Goal: Task Accomplishment & Management: Use online tool/utility

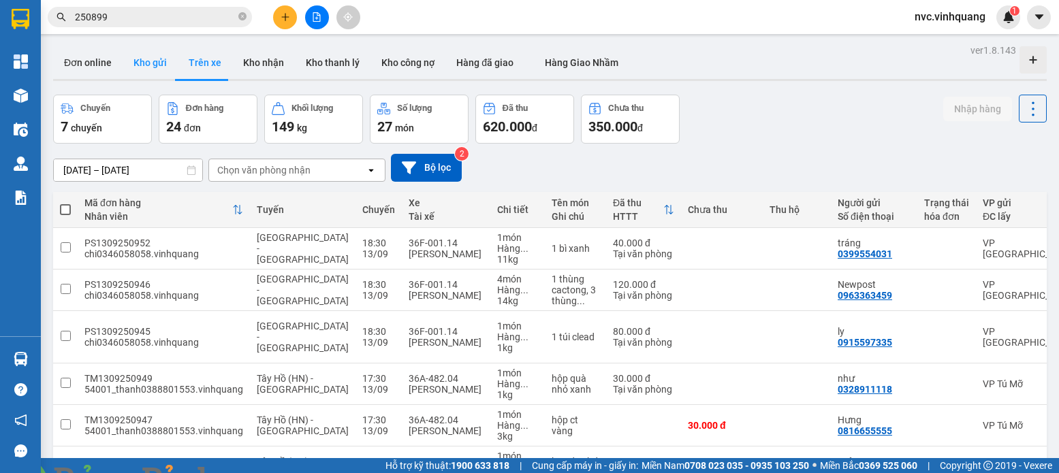
click at [146, 63] on button "Kho gửi" at bounding box center [150, 62] width 55 height 33
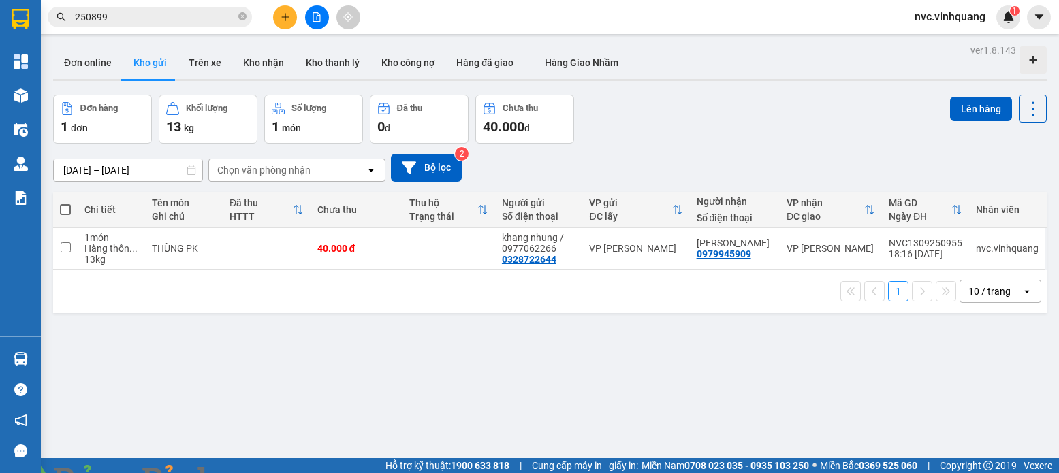
click at [65, 205] on span at bounding box center [65, 209] width 11 height 11
click at [65, 203] on input "checkbox" at bounding box center [65, 203] width 0 height 0
checkbox input "true"
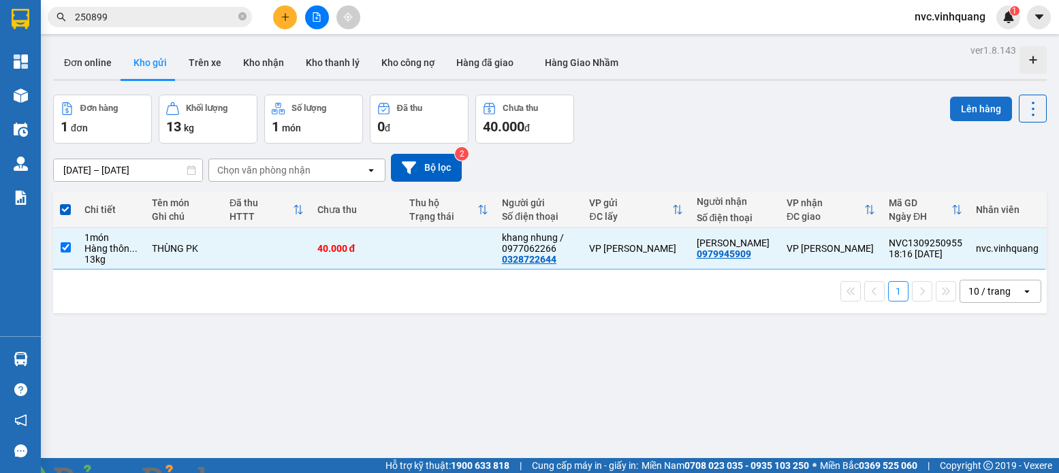
click at [960, 112] on button "Lên hàng" at bounding box center [981, 109] width 62 height 25
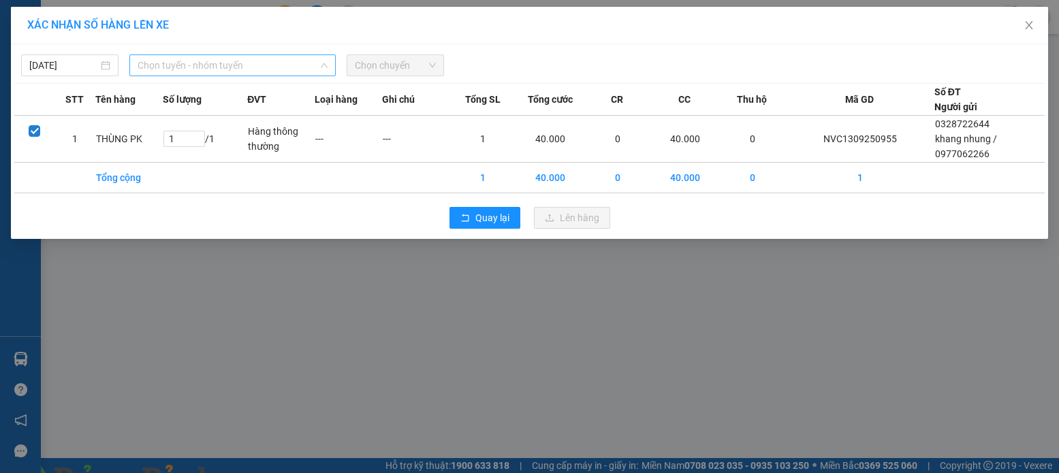
click at [156, 67] on span "Chọn tuyến - nhóm tuyến" at bounding box center [233, 65] width 190 height 20
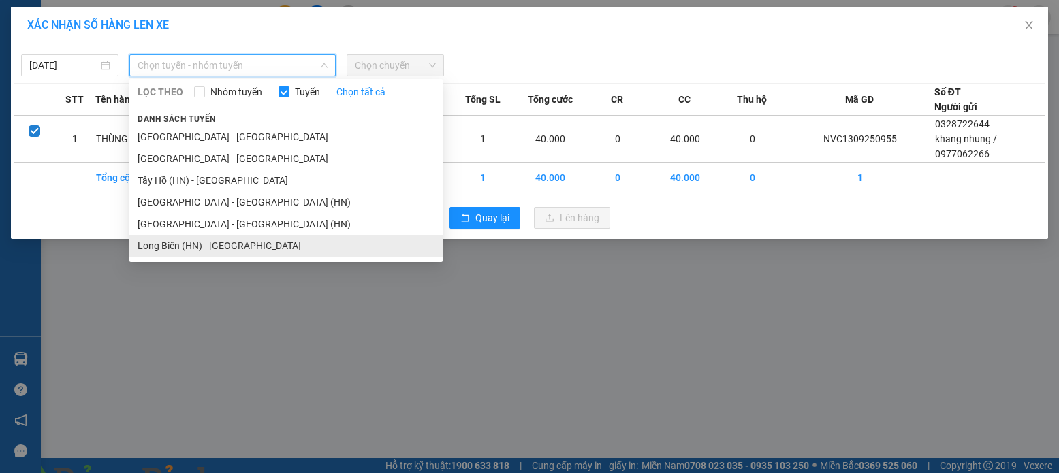
click at [229, 241] on li "Long Biên (HN) - [GEOGRAPHIC_DATA]" at bounding box center [285, 246] width 313 height 22
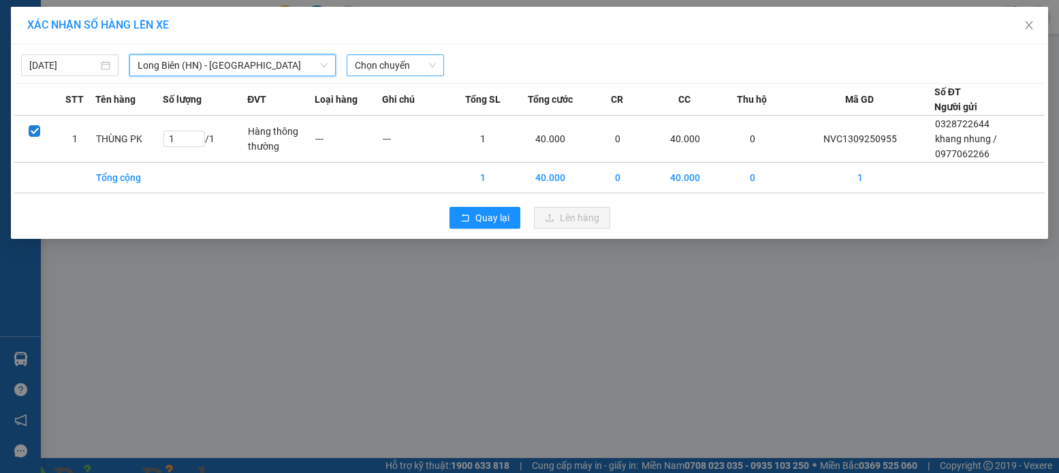
click at [358, 65] on span "Chọn chuyến" at bounding box center [395, 65] width 81 height 20
click at [396, 68] on span "Chọn chuyến" at bounding box center [395, 65] width 81 height 20
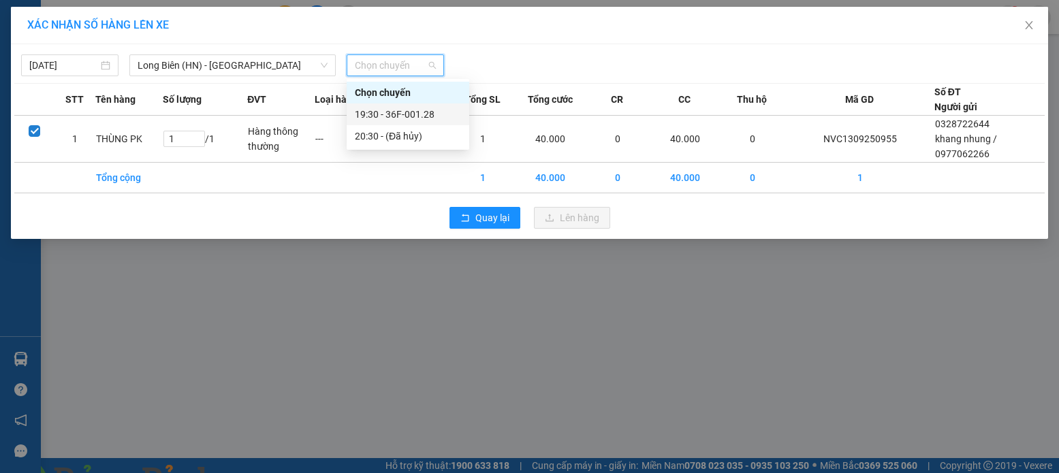
click at [403, 110] on div "19:30 - 36F-001.28" at bounding box center [408, 114] width 106 height 15
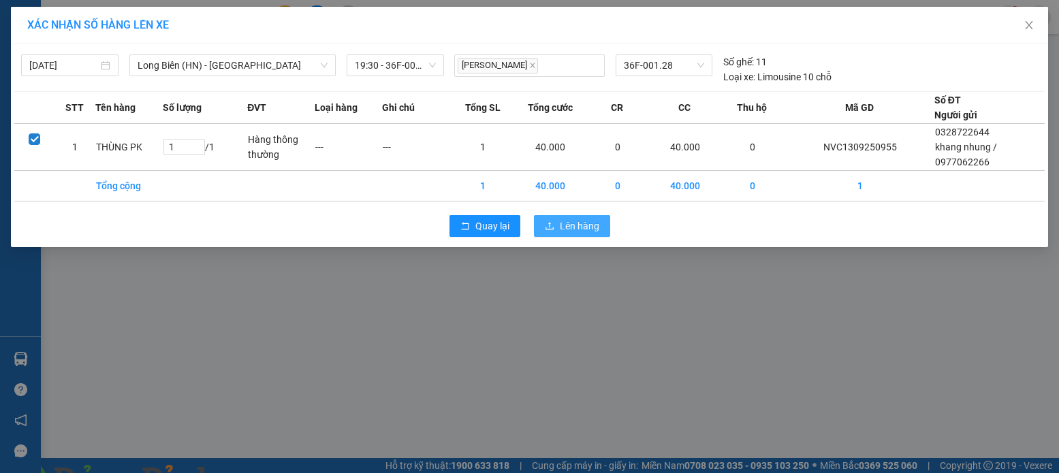
click at [595, 228] on span "Lên hàng" at bounding box center [580, 226] width 40 height 15
